Goal: Information Seeking & Learning: Find specific fact

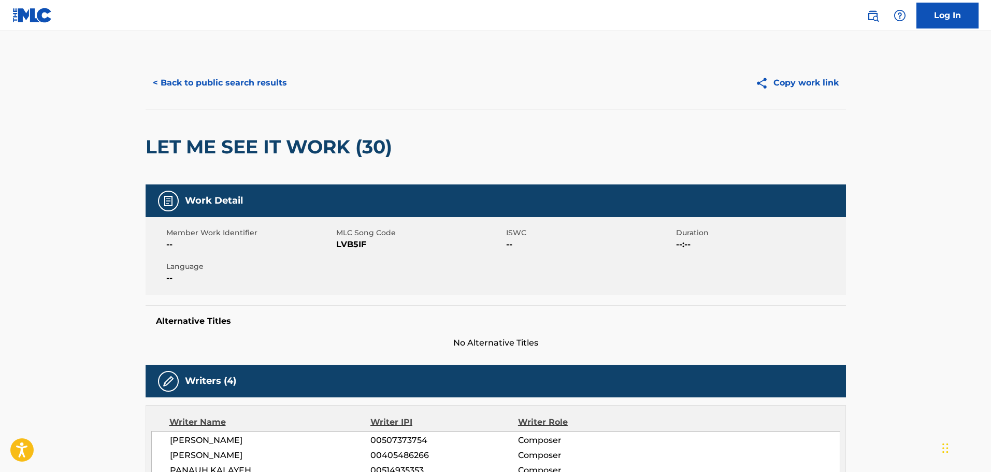
click at [258, 75] on button "< Back to public search results" at bounding box center [220, 83] width 149 height 26
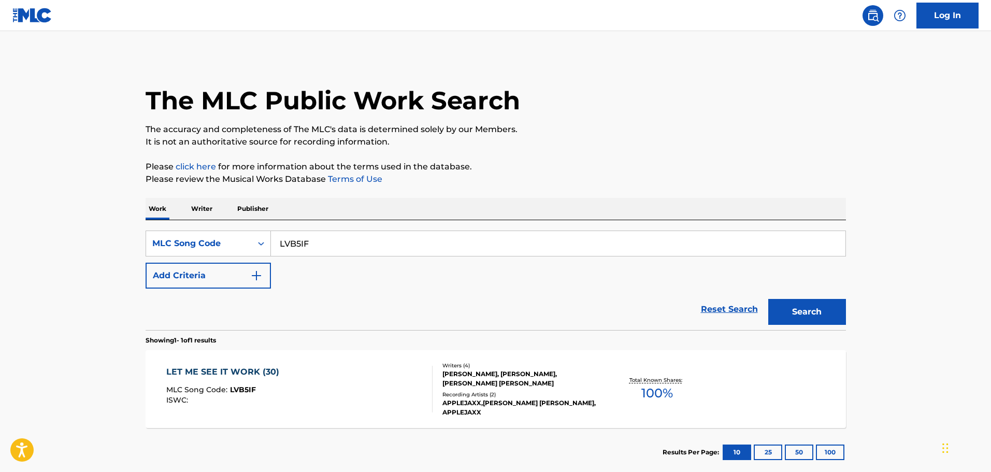
scroll to position [33, 0]
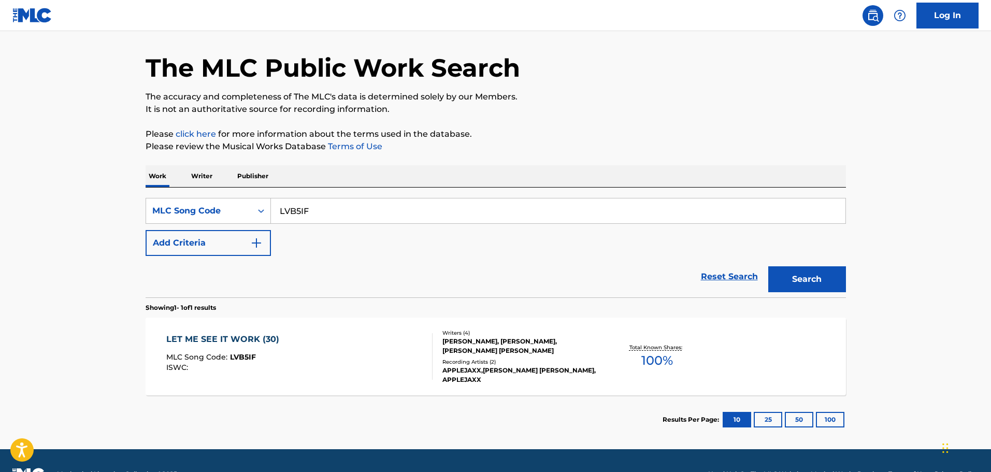
click at [329, 210] on input "LVB5IF" at bounding box center [558, 210] width 575 height 25
paste input "A78981"
type input "A78981"
click at [768, 266] on button "Search" at bounding box center [807, 279] width 78 height 26
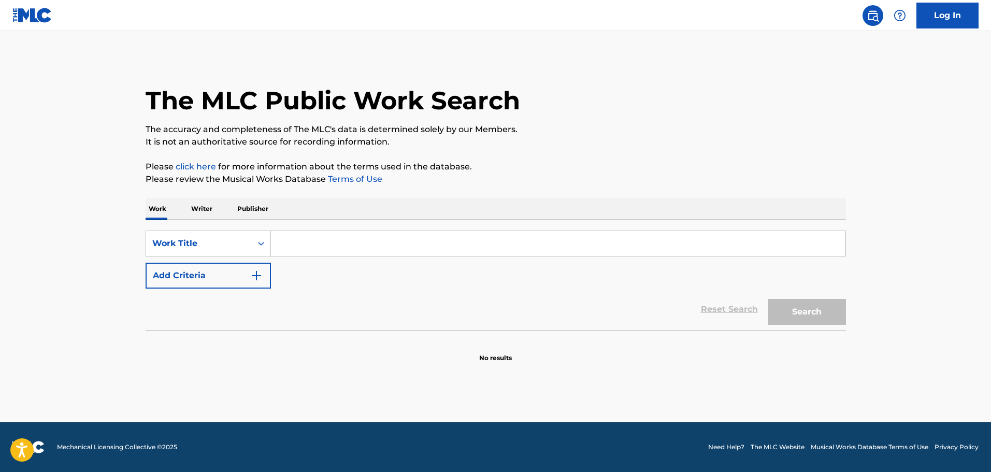
click at [320, 249] on input "Search Form" at bounding box center [558, 243] width 575 height 25
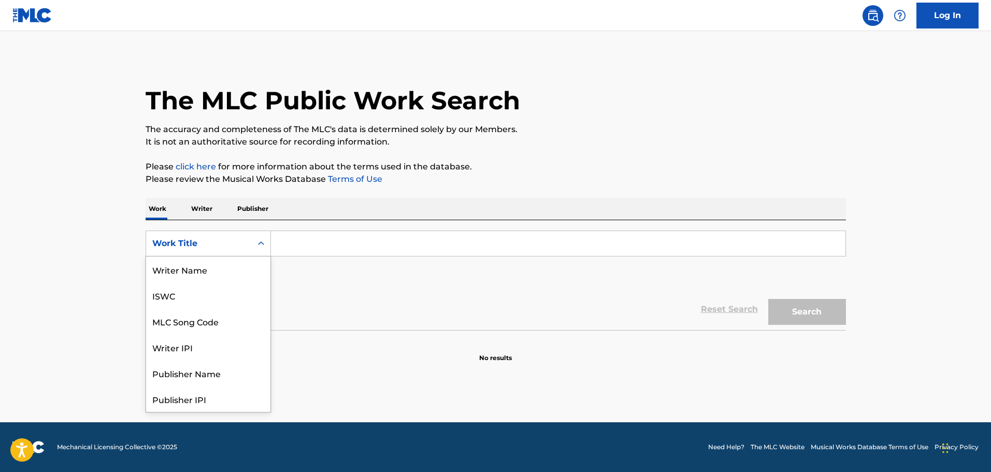
click at [253, 245] on div "Search Form" at bounding box center [261, 243] width 19 height 19
drag, startPoint x: 224, startPoint y: 278, endPoint x: 238, endPoint y: 271, distance: 15.1
click at [225, 277] on div "MLC Song Code" at bounding box center [208, 269] width 124 height 26
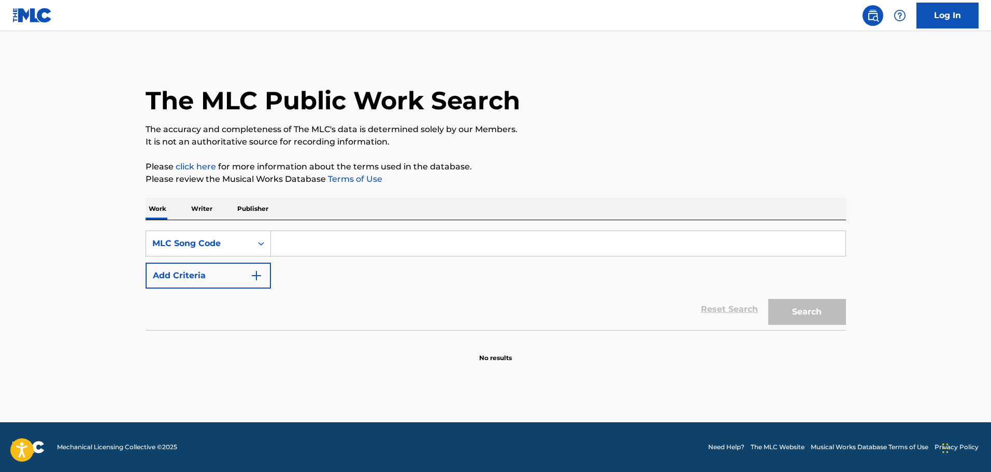
click at [344, 240] on input "Search Form" at bounding box center [558, 243] width 575 height 25
paste input "A78981"
type input "A78981"
click at [768, 299] on button "Search" at bounding box center [807, 312] width 78 height 26
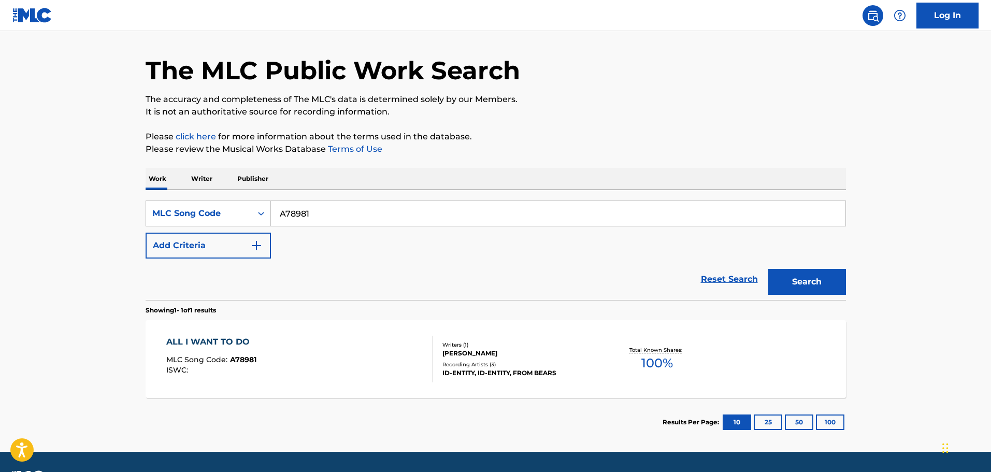
scroll to position [60, 0]
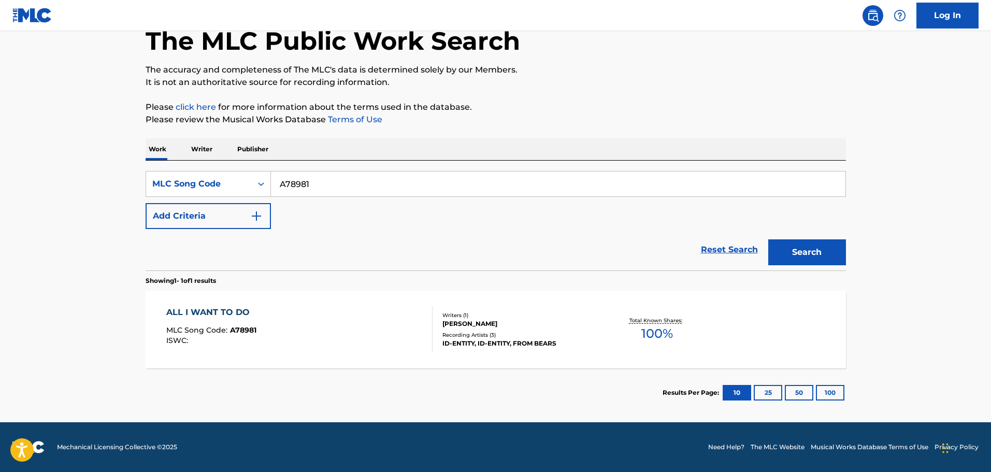
click at [399, 307] on div "ALL I WANT TO DO MLC Song Code : A78981 ISWC :" at bounding box center [299, 329] width 266 height 47
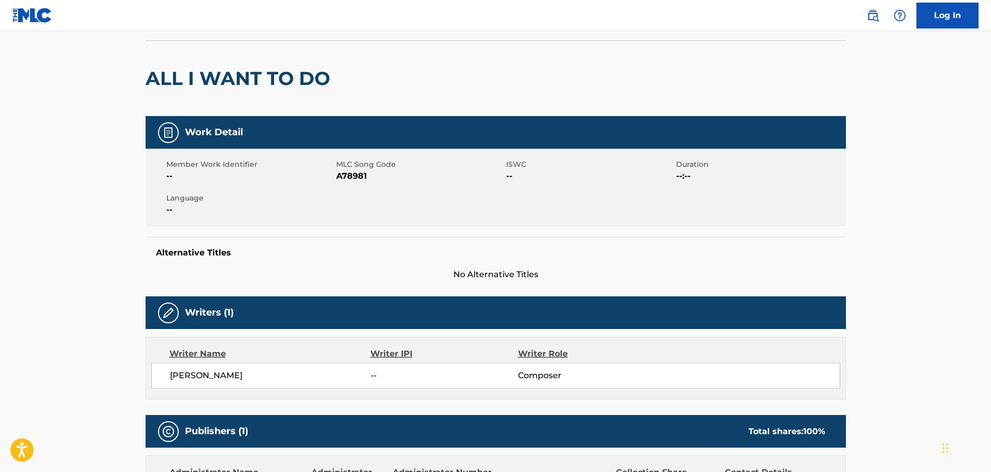
scroll to position [4, 0]
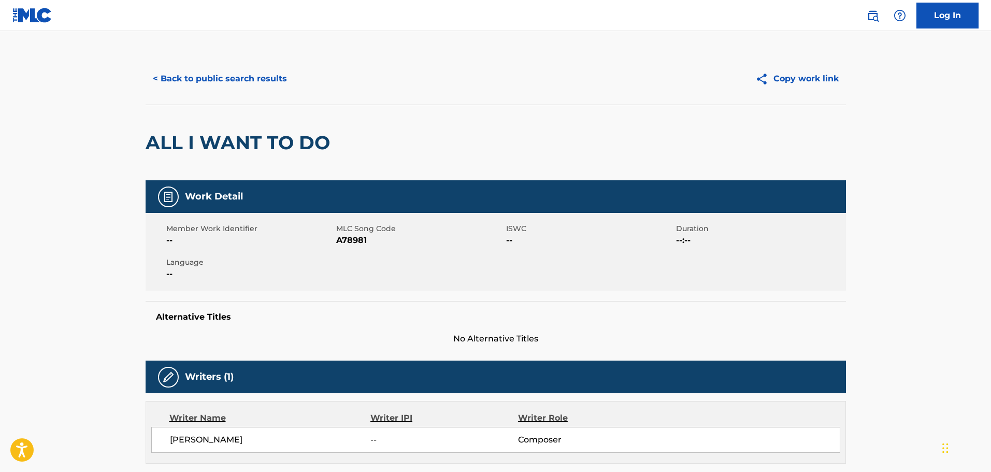
click at [163, 142] on h2 "ALL I WANT TO DO" at bounding box center [241, 142] width 190 height 23
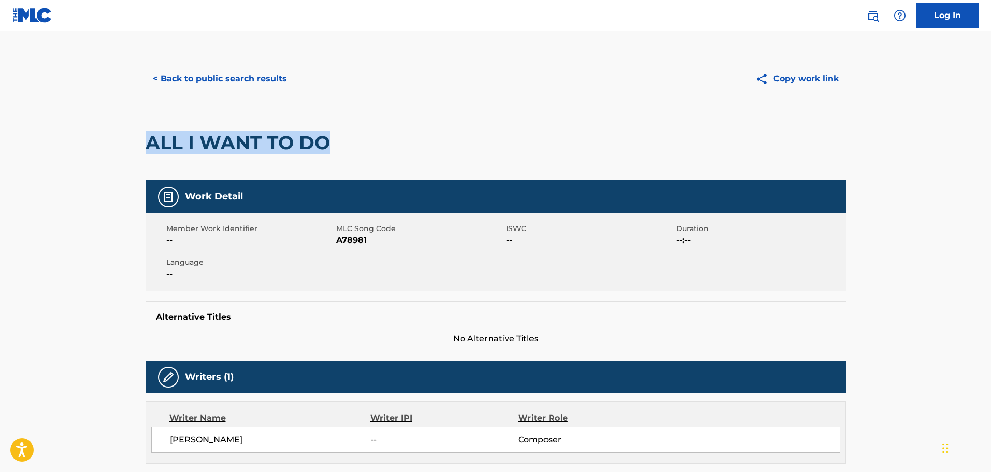
click at [314, 143] on h2 "ALL I WANT TO DO" at bounding box center [241, 142] width 190 height 23
copy h2 "ALL I WANT TO DO"
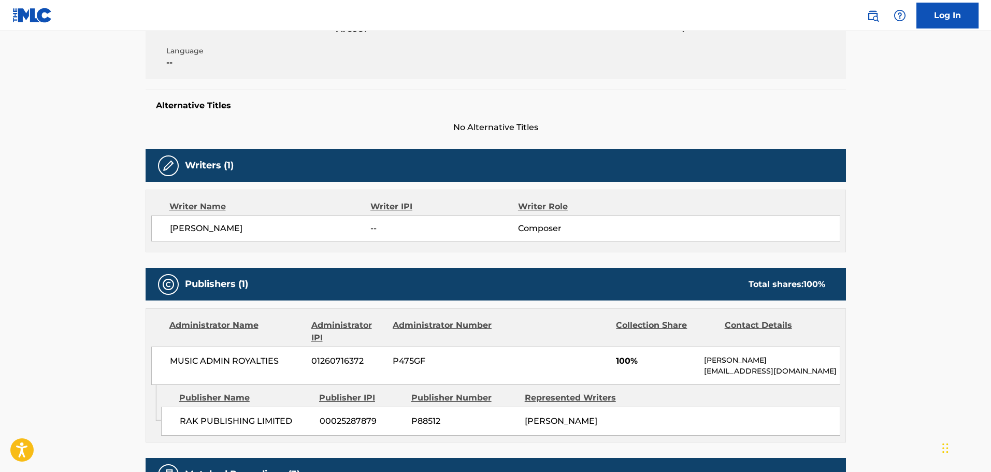
scroll to position [104, 0]
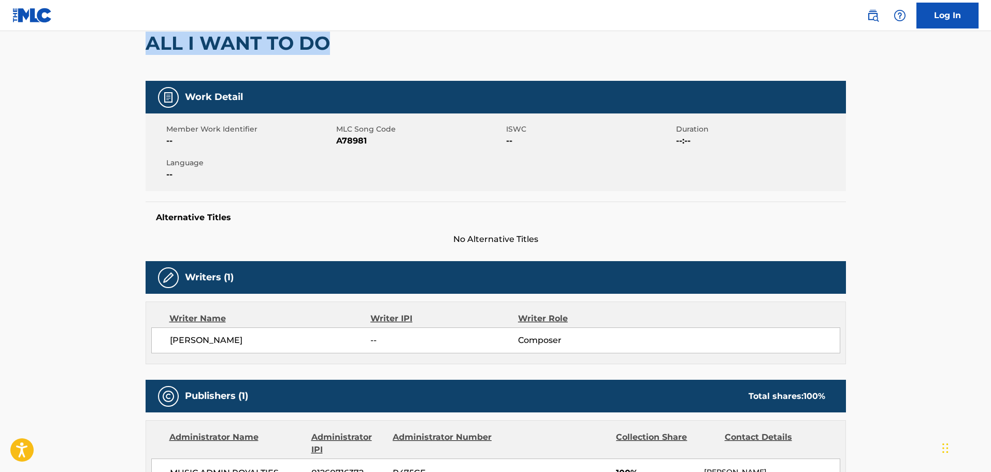
copy h2 "ALL I WANT TO DO"
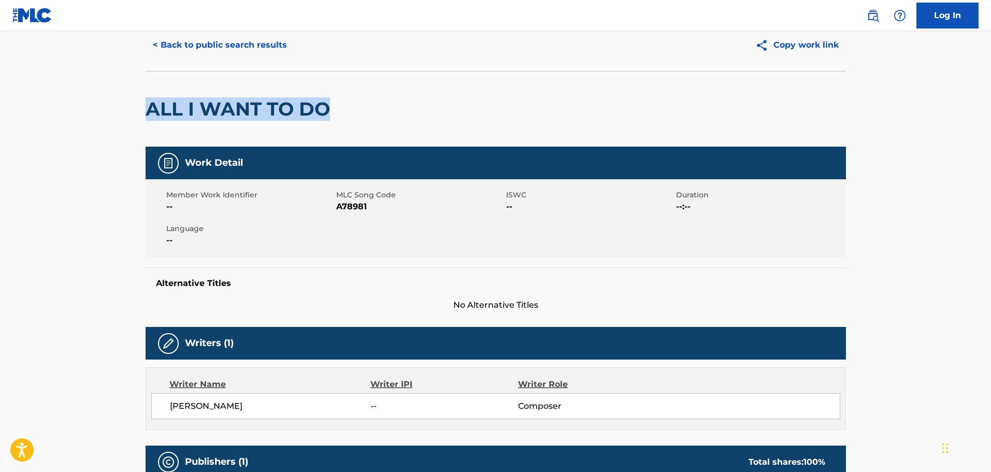
scroll to position [0, 0]
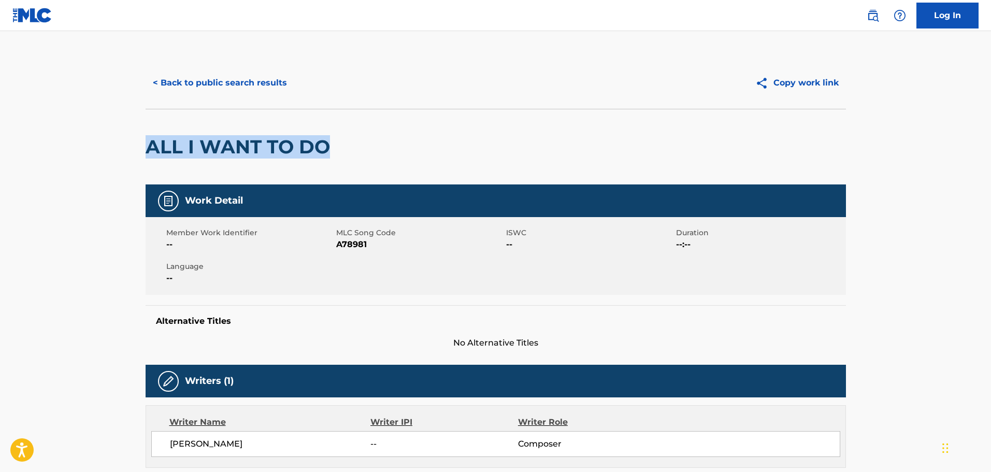
click at [199, 77] on button "< Back to public search results" at bounding box center [220, 83] width 149 height 26
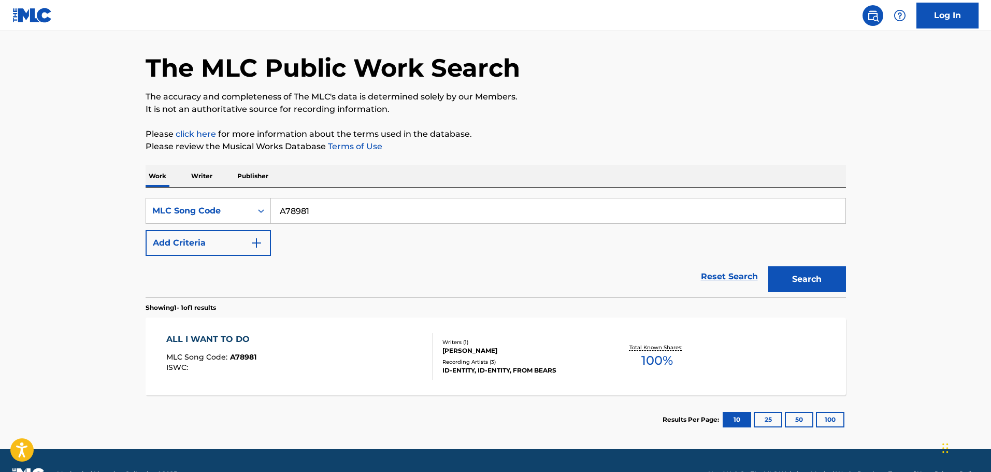
click at [237, 234] on button "Add Criteria" at bounding box center [208, 243] width 125 height 26
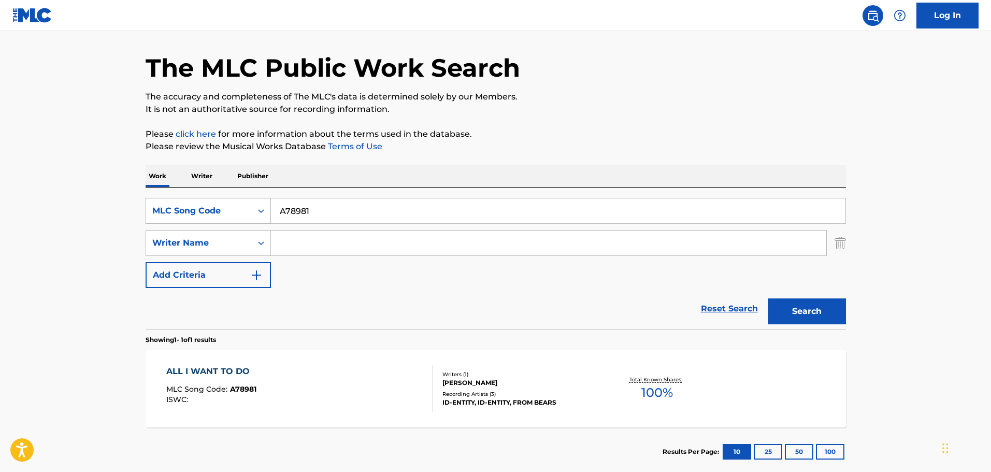
click at [231, 208] on div "MLC Song Code" at bounding box center [198, 211] width 93 height 12
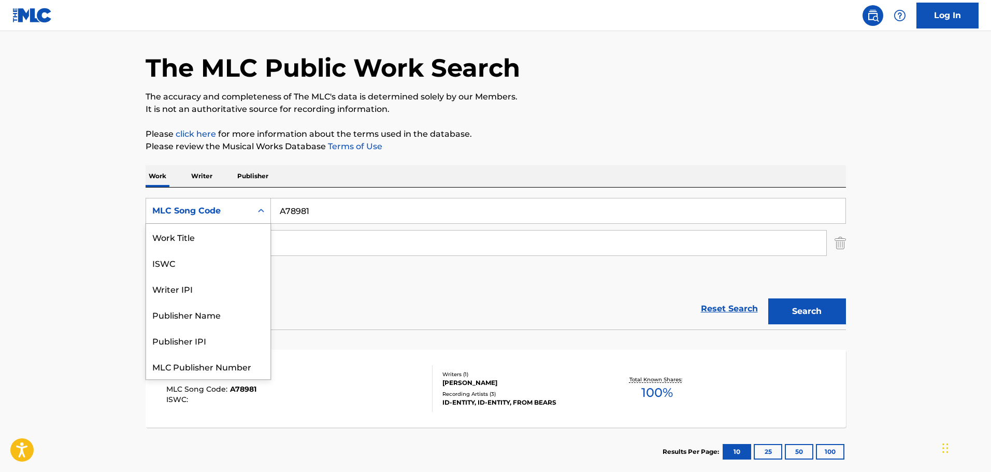
scroll to position [26, 0]
click at [213, 228] on div "ISWC" at bounding box center [208, 237] width 124 height 26
click at [226, 211] on div "ISWC" at bounding box center [198, 211] width 93 height 12
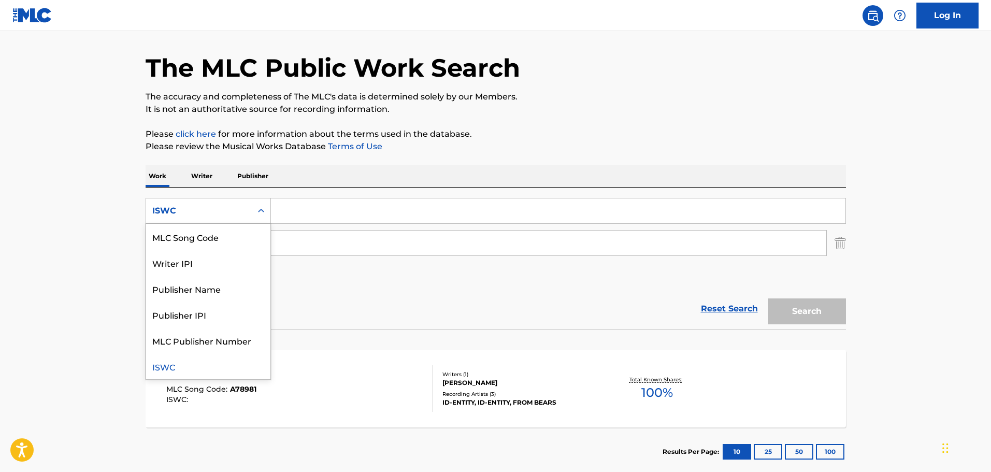
scroll to position [0, 0]
click at [213, 234] on div "Work Title" at bounding box center [208, 237] width 124 height 26
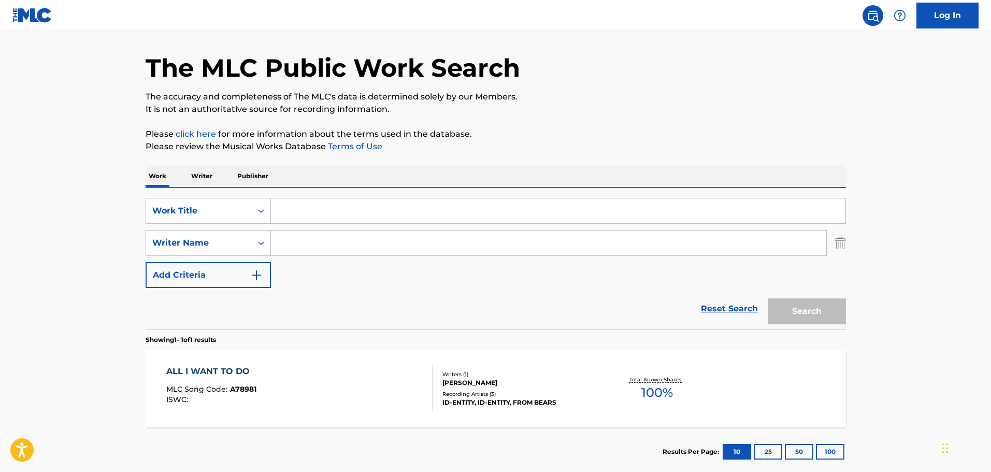
click at [311, 221] on input "Search Form" at bounding box center [558, 210] width 575 height 25
paste input "Politician"
type input "Politician"
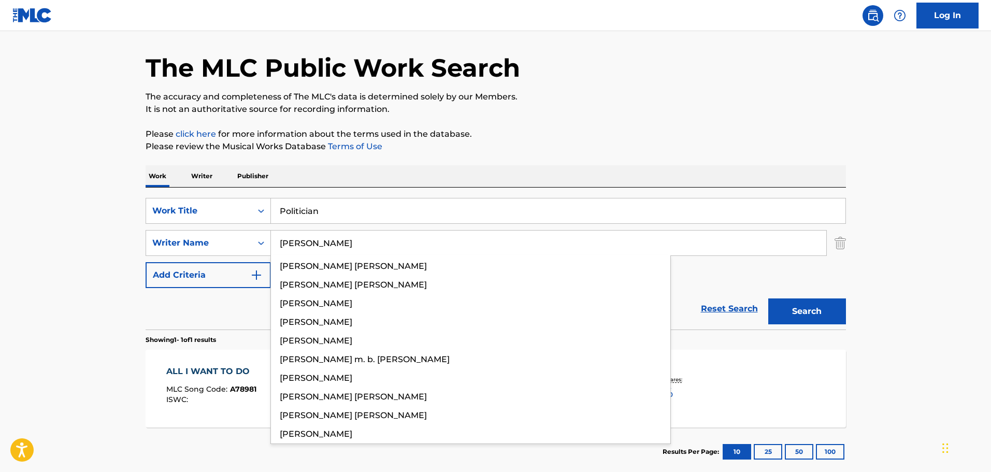
type input "[PERSON_NAME]"
click at [768, 298] on button "Search" at bounding box center [807, 311] width 78 height 26
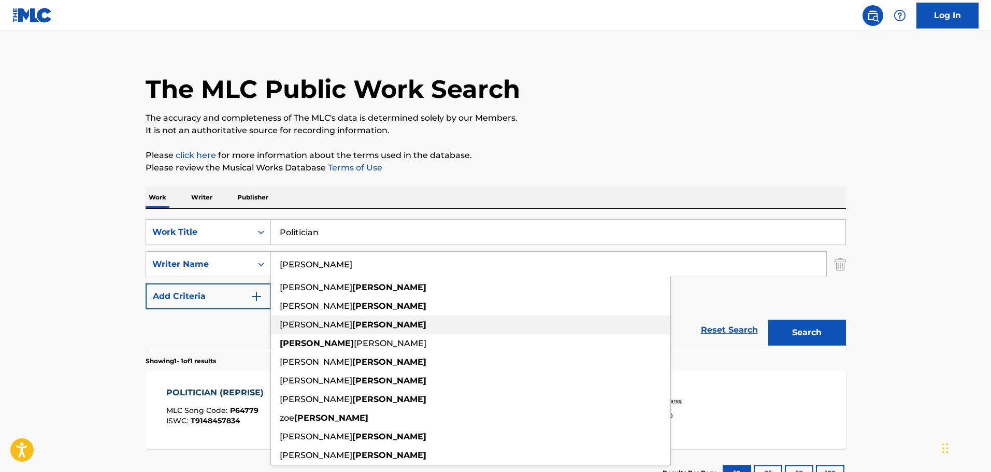
scroll to position [92, 0]
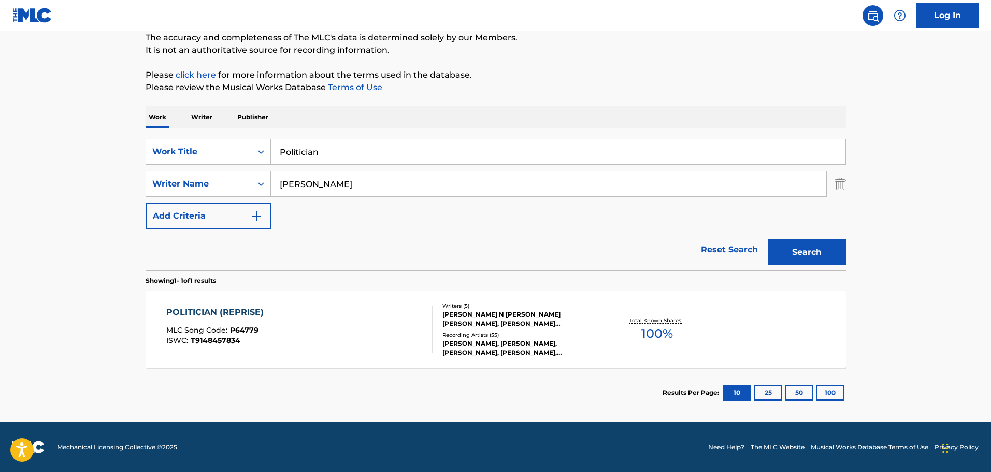
click at [323, 322] on div "POLITICIAN (REPRISE) MLC Song Code : P64779 ISWC : T9148457834" at bounding box center [299, 329] width 266 height 47
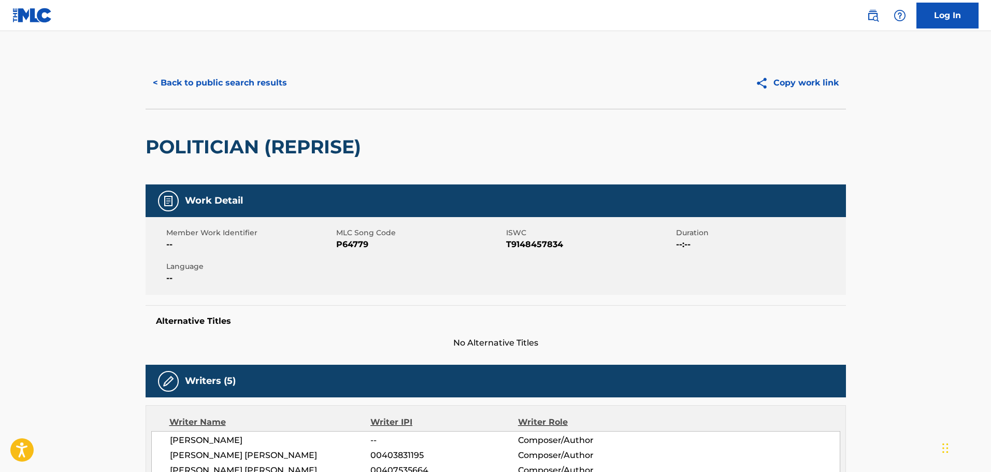
click at [239, 76] on button "< Back to public search results" at bounding box center [220, 83] width 149 height 26
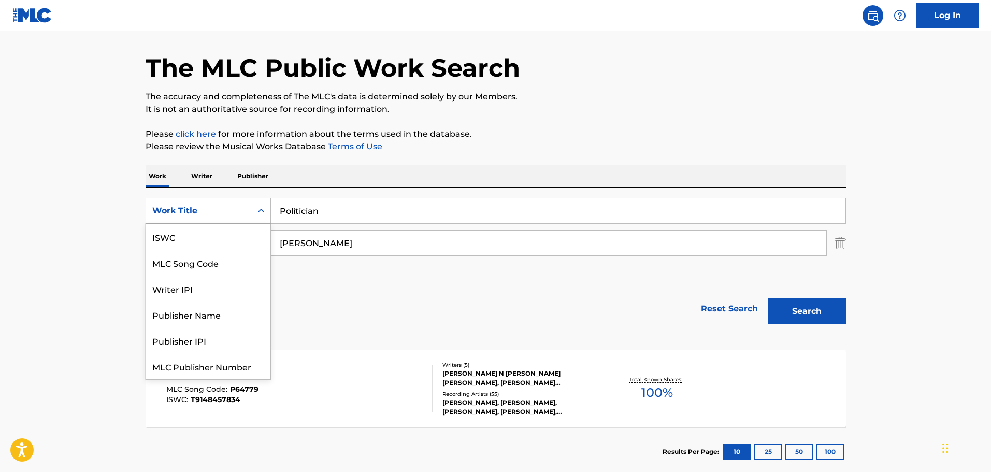
click at [211, 211] on div "Work Title" at bounding box center [198, 211] width 93 height 12
click at [203, 235] on div "MLC Song Code" at bounding box center [208, 237] width 124 height 26
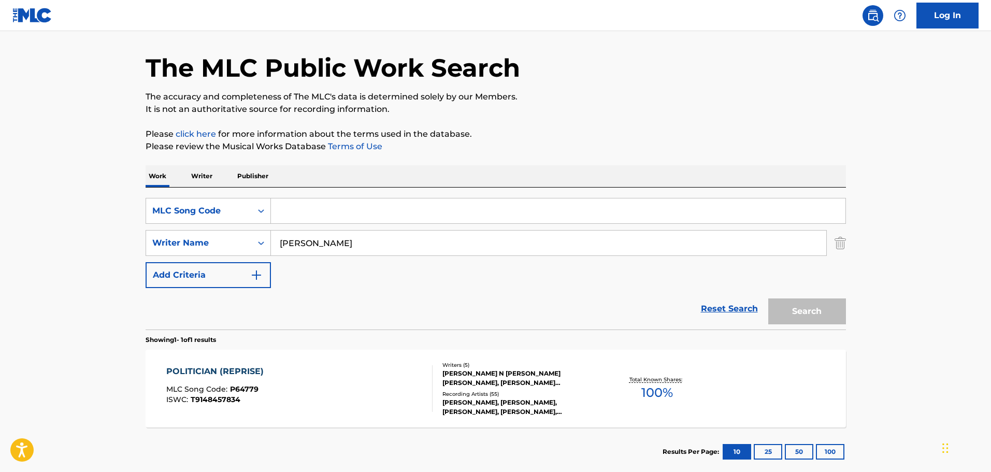
click at [329, 220] on input "Search Form" at bounding box center [558, 210] width 575 height 25
paste input "MH5WCE"
type input "MH5WCE"
click at [831, 243] on div "SearchWithCriteriaa5e1ae2c-f0ad-4fce-9524-889fca80193d Writer Name [PERSON_NAME]" at bounding box center [496, 243] width 700 height 26
click at [839, 245] on img "Search Form" at bounding box center [840, 243] width 11 height 26
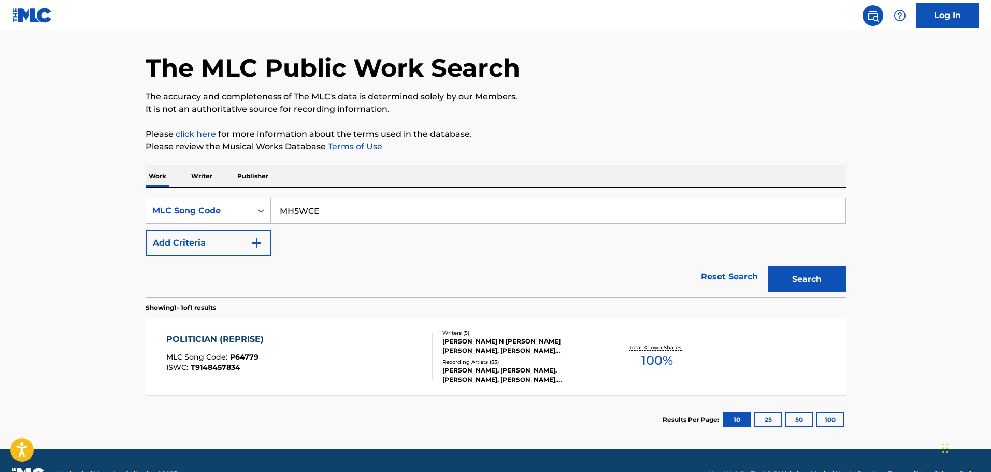
click at [814, 276] on button "Search" at bounding box center [807, 279] width 78 height 26
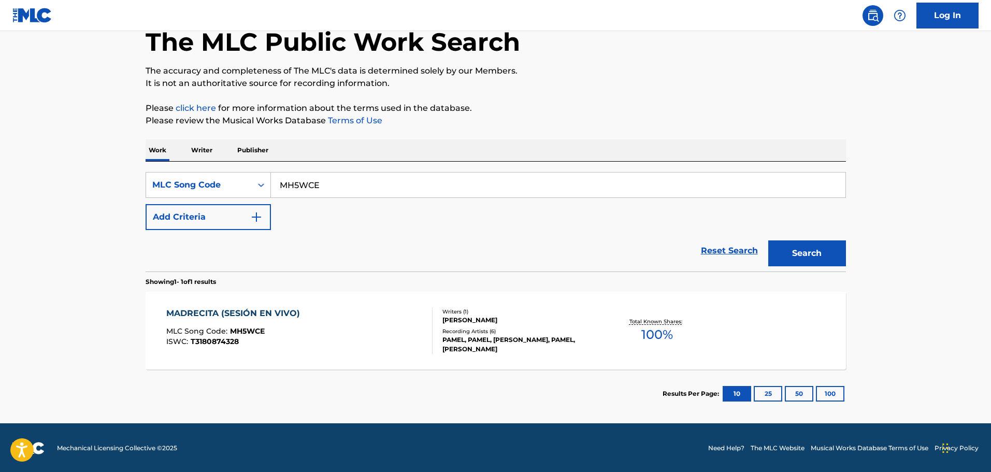
scroll to position [60, 0]
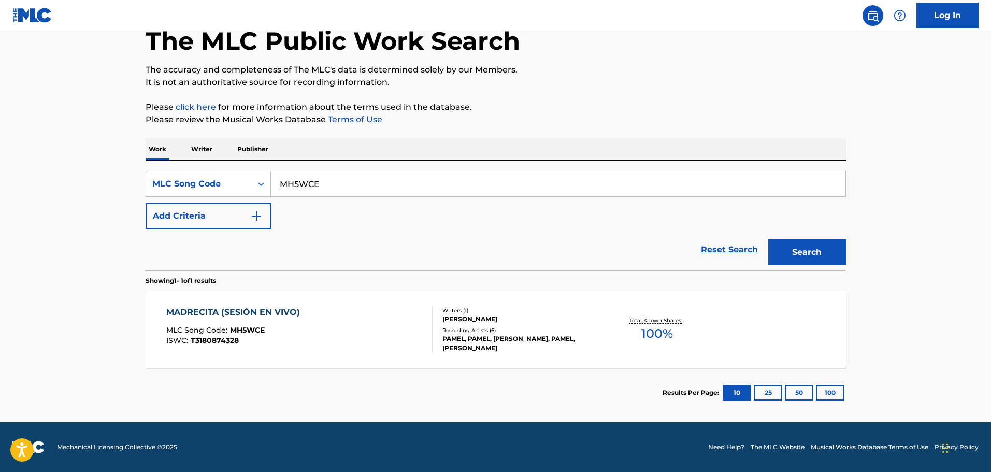
click at [341, 315] on div "MADRECITA (SESIÓN EN VIVO) MLC Song Code : MH5WCE ISWC : T3180874328" at bounding box center [299, 329] width 266 height 47
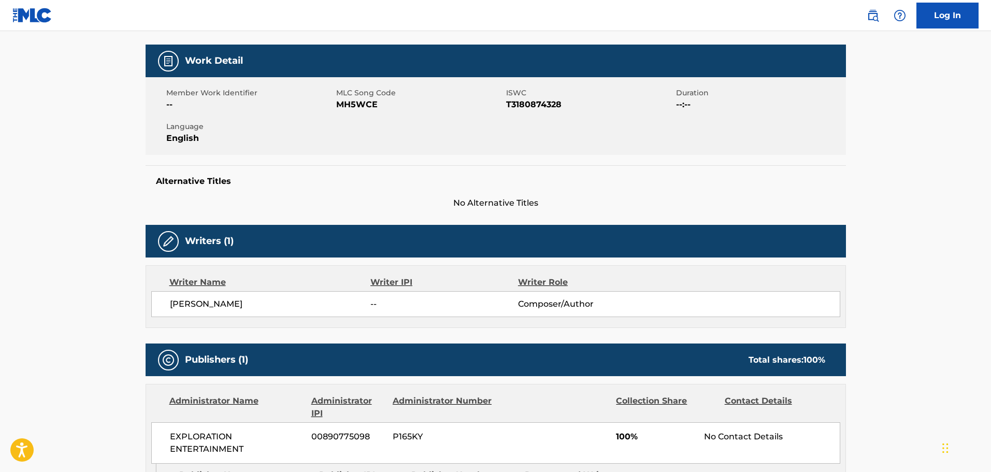
scroll to position [311, 0]
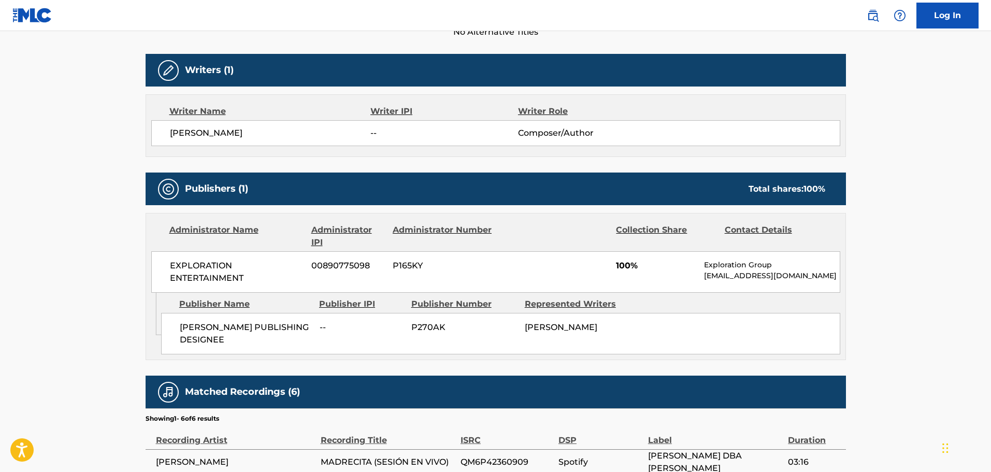
click at [194, 324] on span "[PERSON_NAME] PUBLISHING DESIGNEE" at bounding box center [246, 333] width 132 height 25
copy span "[PERSON_NAME]"
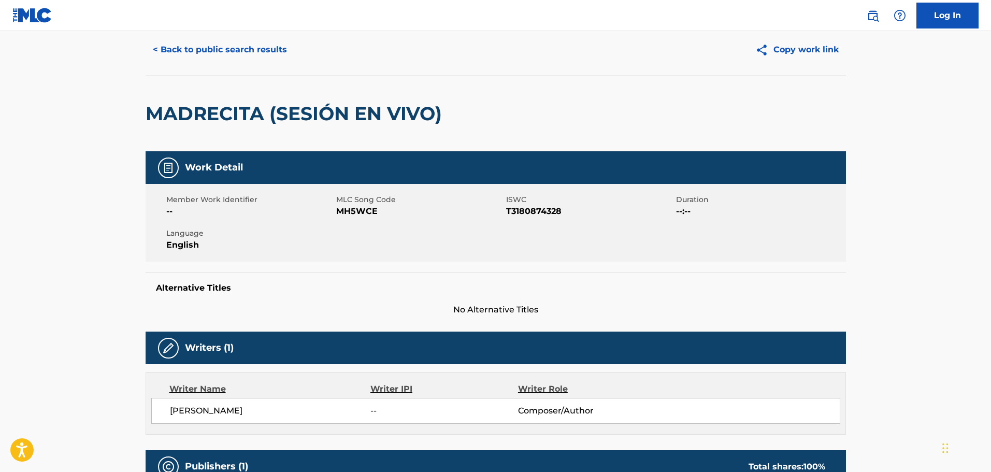
scroll to position [0, 0]
